Goal: Navigation & Orientation: Find specific page/section

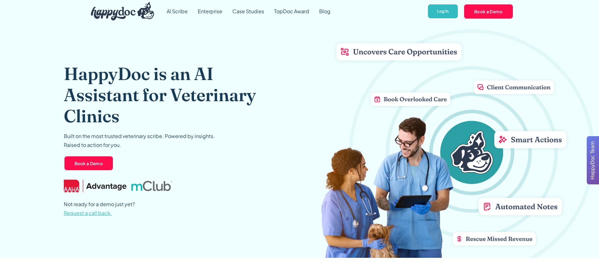
click at [125, 11] on img "home" at bounding box center [123, 11] width 64 height 18
click at [208, 13] on link "Enterprise" at bounding box center [210, 11] width 35 height 23
